Goal: Task Accomplishment & Management: Manage account settings

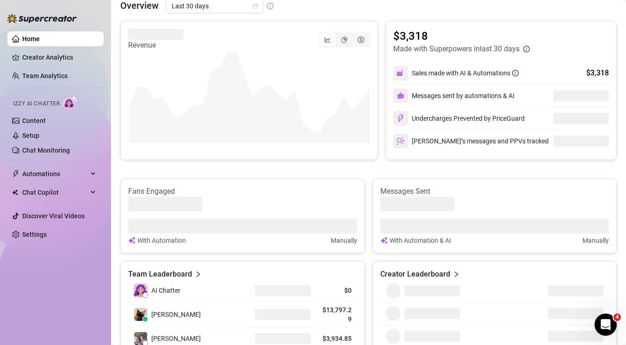
scroll to position [218, 0]
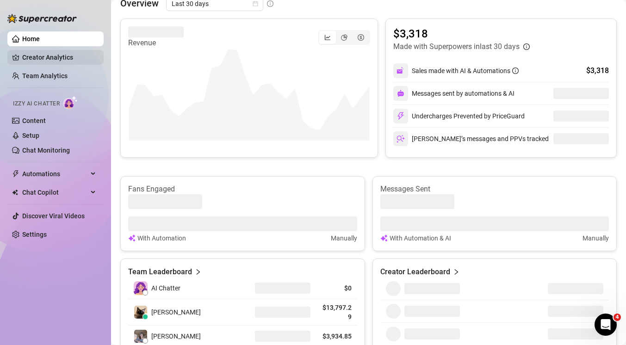
click at [43, 60] on link "Creator Analytics" at bounding box center [59, 57] width 74 height 15
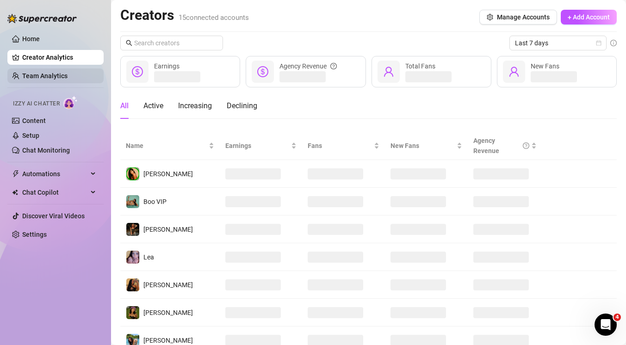
click at [42, 73] on link "Team Analytics" at bounding box center [44, 75] width 45 height 7
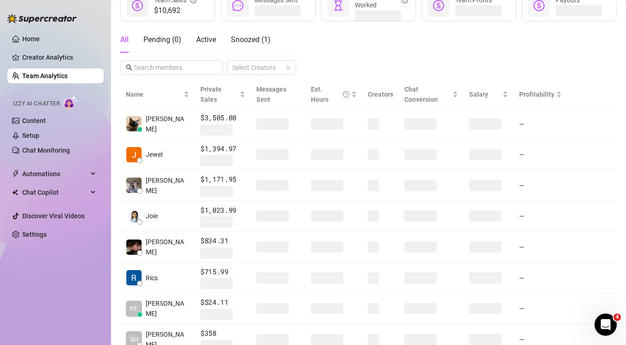
scroll to position [255, 0]
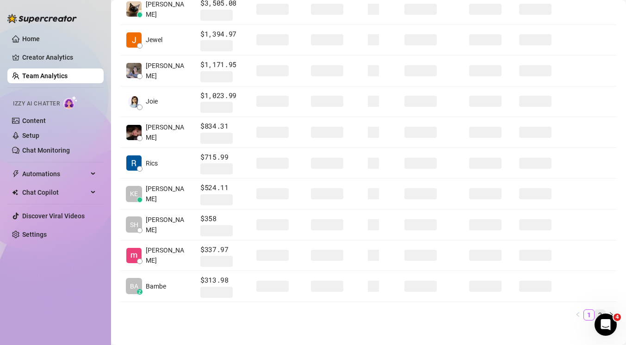
click at [600, 310] on link "2" at bounding box center [600, 315] width 10 height 10
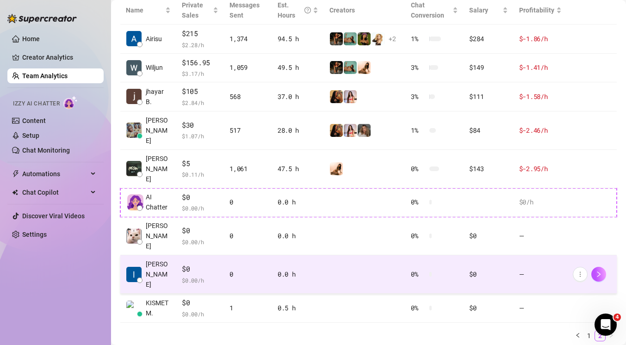
scroll to position [227, 0]
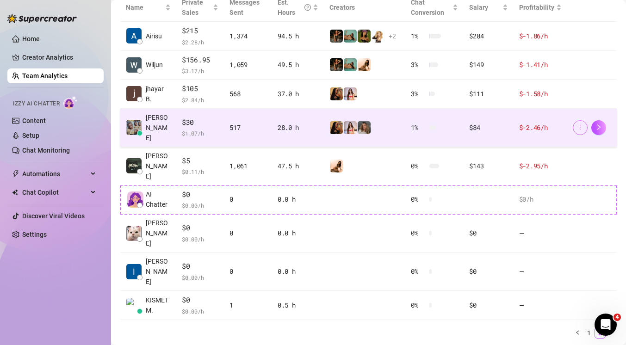
click at [582, 124] on icon "more" at bounding box center [580, 127] width 6 height 6
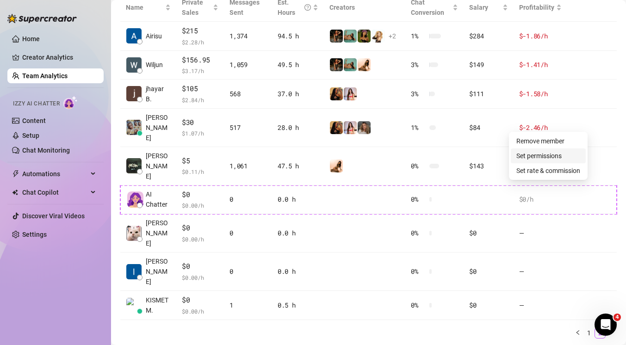
click at [550, 153] on link "Set permissions" at bounding box center [539, 155] width 45 height 7
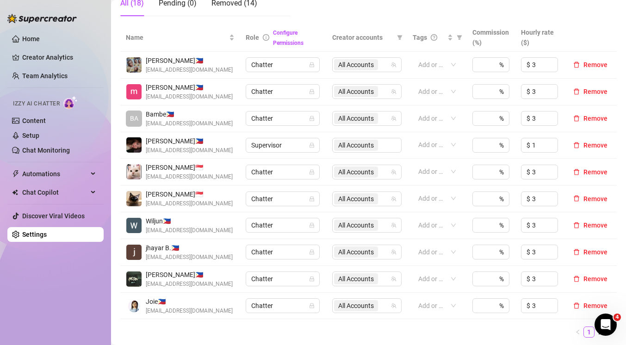
scroll to position [182, 0]
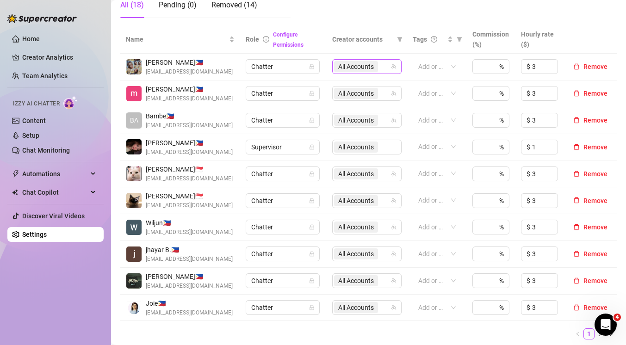
click at [373, 65] on span "All Accounts" at bounding box center [356, 67] width 36 height 10
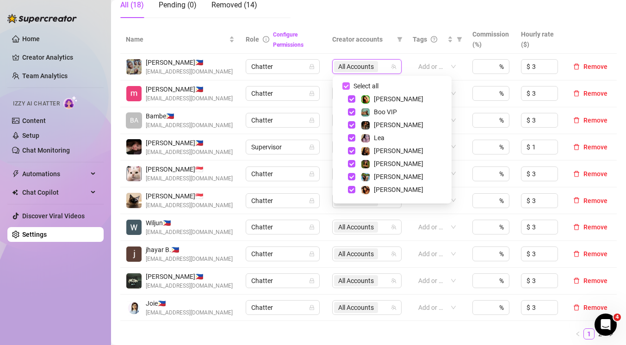
click at [345, 83] on input "Select all" at bounding box center [346, 85] width 7 height 7
checkbox input "false"
